Goal: Information Seeking & Learning: Find specific fact

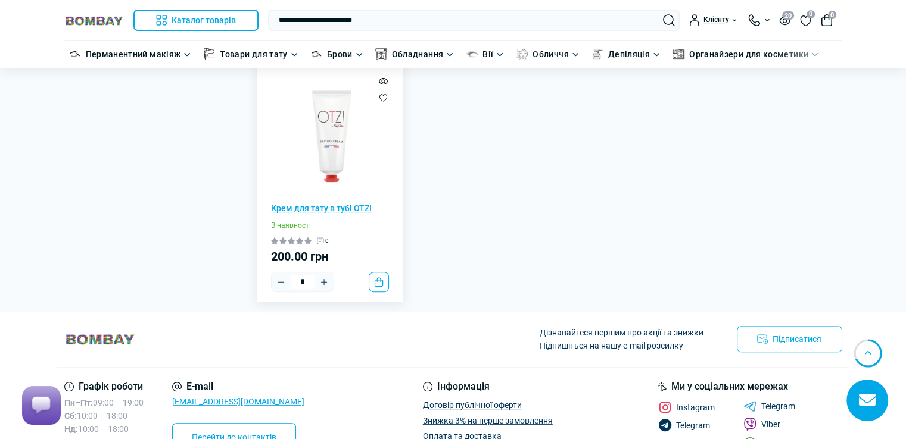
click at [345, 204] on link "Крем для тату в тубі OTZI" at bounding box center [330, 208] width 118 height 13
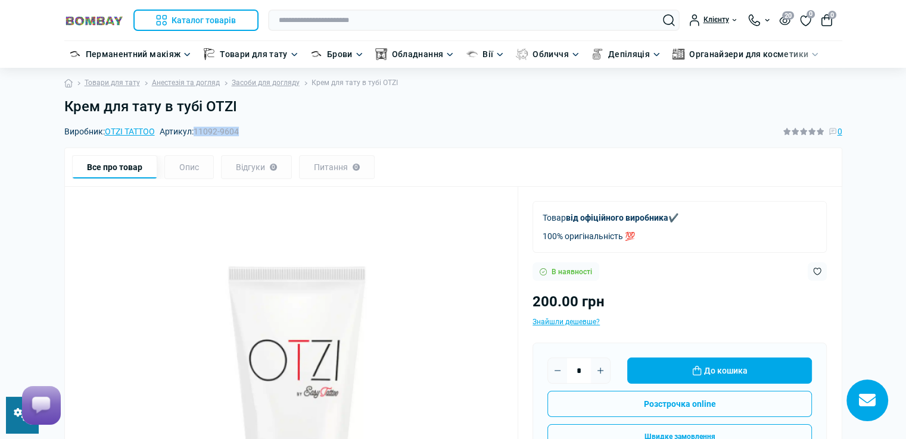
drag, startPoint x: 198, startPoint y: 132, endPoint x: 254, endPoint y: 129, distance: 56.1
click at [254, 129] on div "Виробник: OTZI TATTOO Артикул: 11092-9604 0" at bounding box center [453, 131] width 778 height 13
copy span "11092-9604"
